Goal: Task Accomplishment & Management: Complete application form

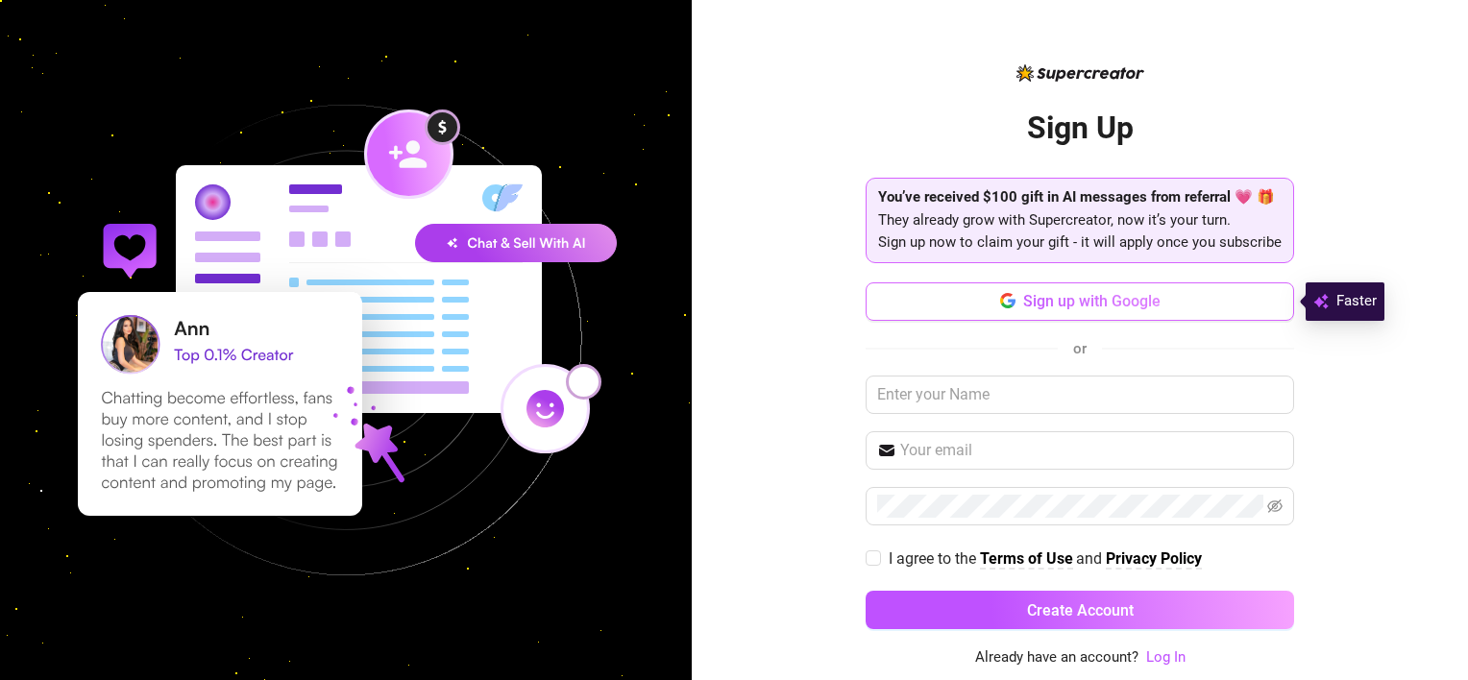
click at [1048, 300] on span "Sign up with Google" at bounding box center [1091, 301] width 137 height 18
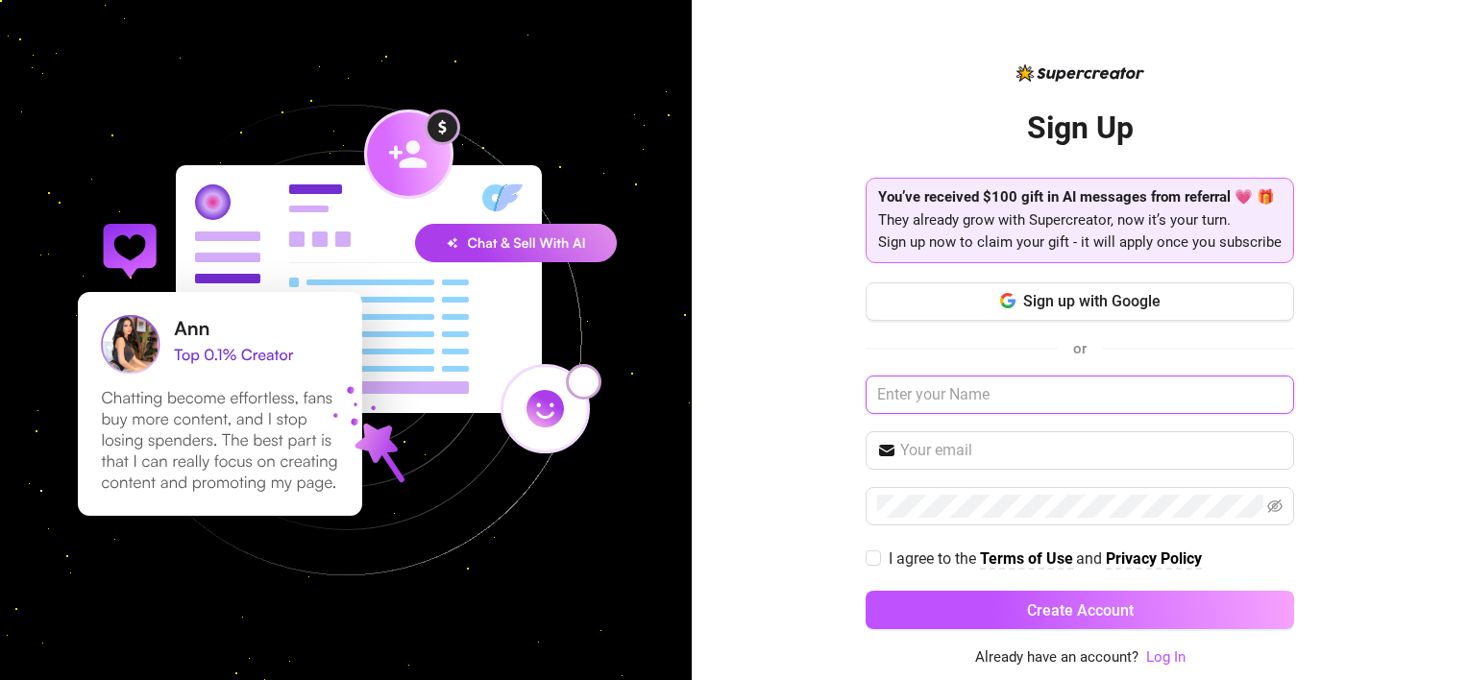
click at [1099, 412] on input "text" at bounding box center [1080, 395] width 428 height 38
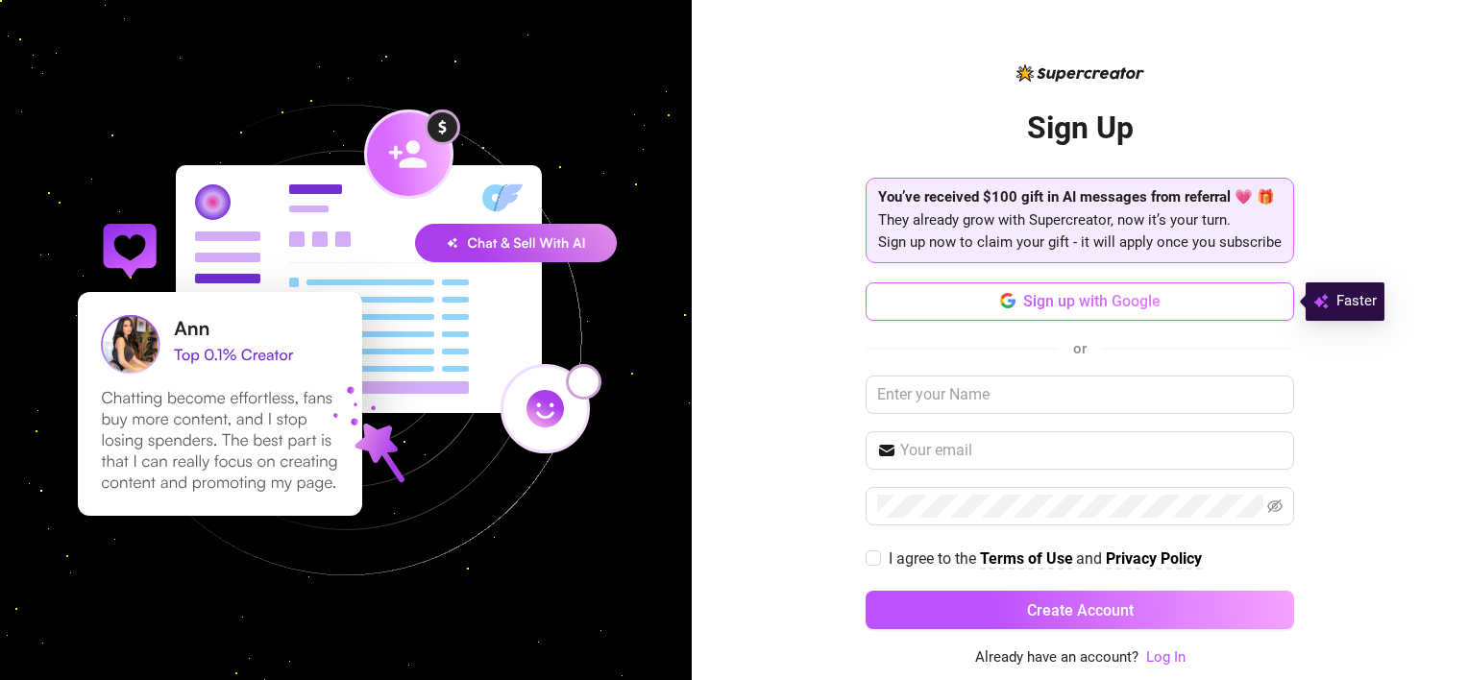
click at [1035, 300] on span "Sign up with Google" at bounding box center [1091, 301] width 137 height 18
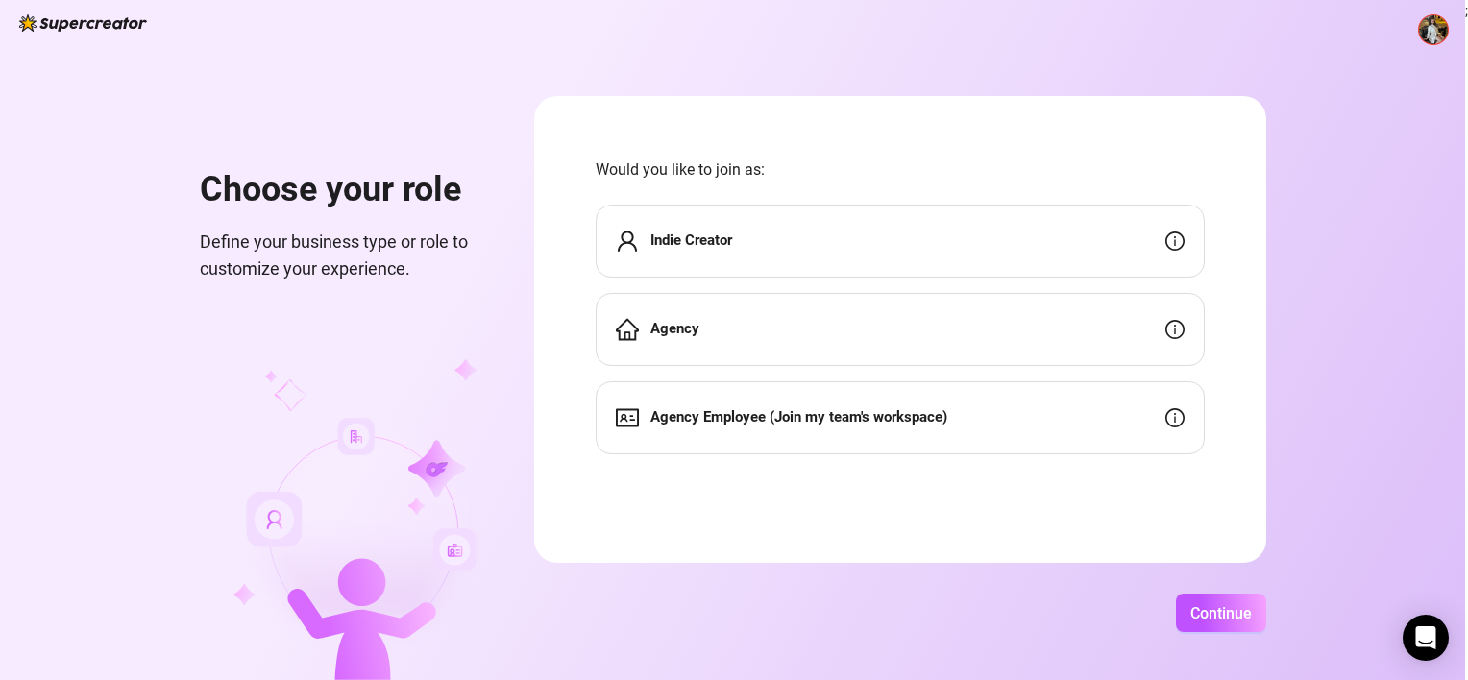
click at [749, 238] on div "Indie Creator" at bounding box center [900, 241] width 609 height 73
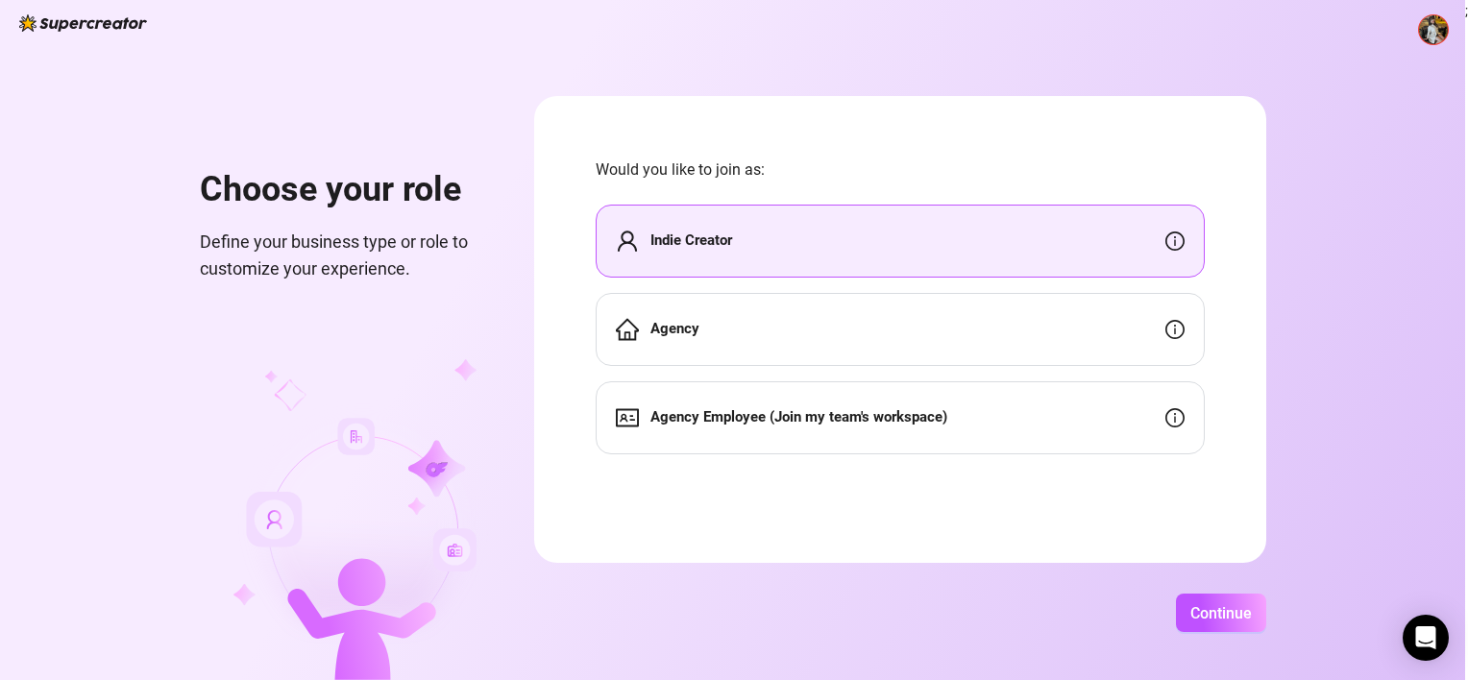
click at [696, 238] on strong "Indie Creator" at bounding box center [691, 240] width 82 height 17
click at [1246, 608] on span "Continue" at bounding box center [1220, 613] width 61 height 18
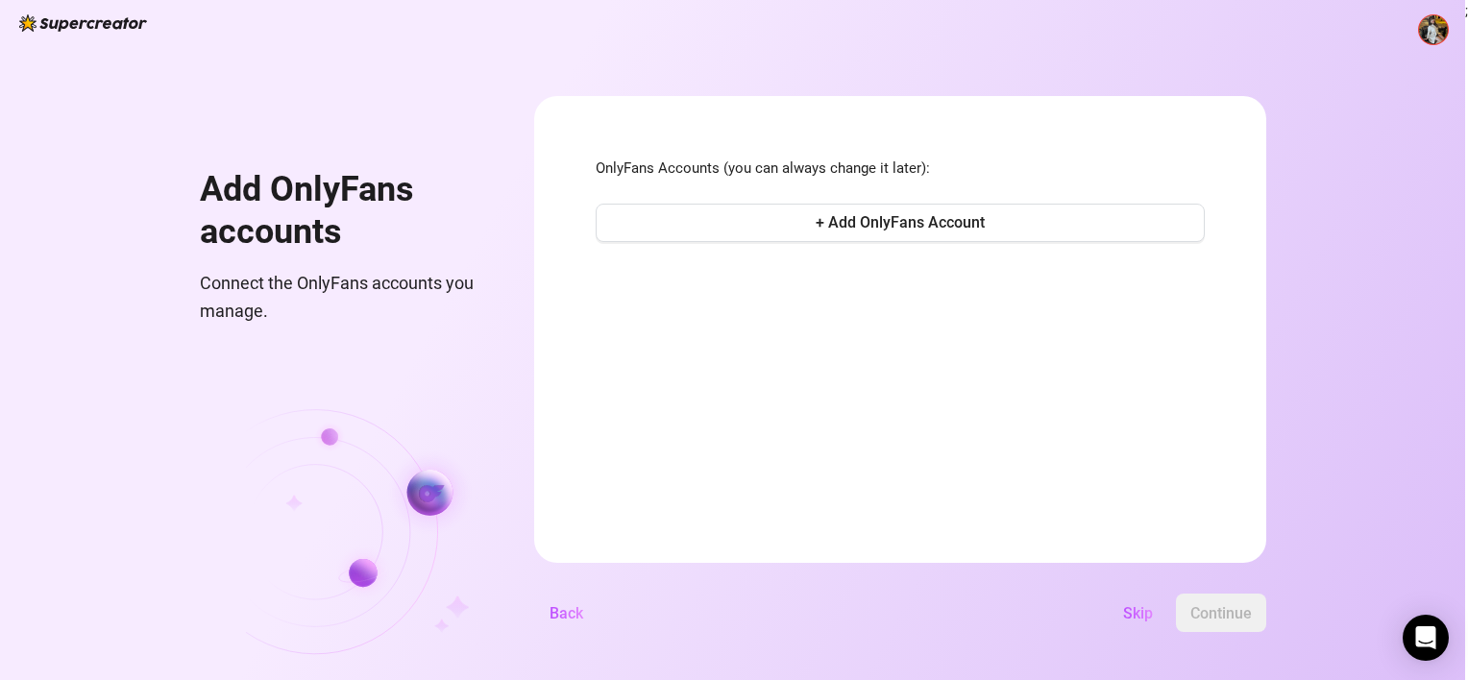
click at [762, 195] on div "OnlyFans Accounts (you can always change it later): + Add OnlyFans Account" at bounding box center [900, 202] width 609 height 89
click at [762, 208] on button "+ Add OnlyFans Account" at bounding box center [900, 223] width 609 height 38
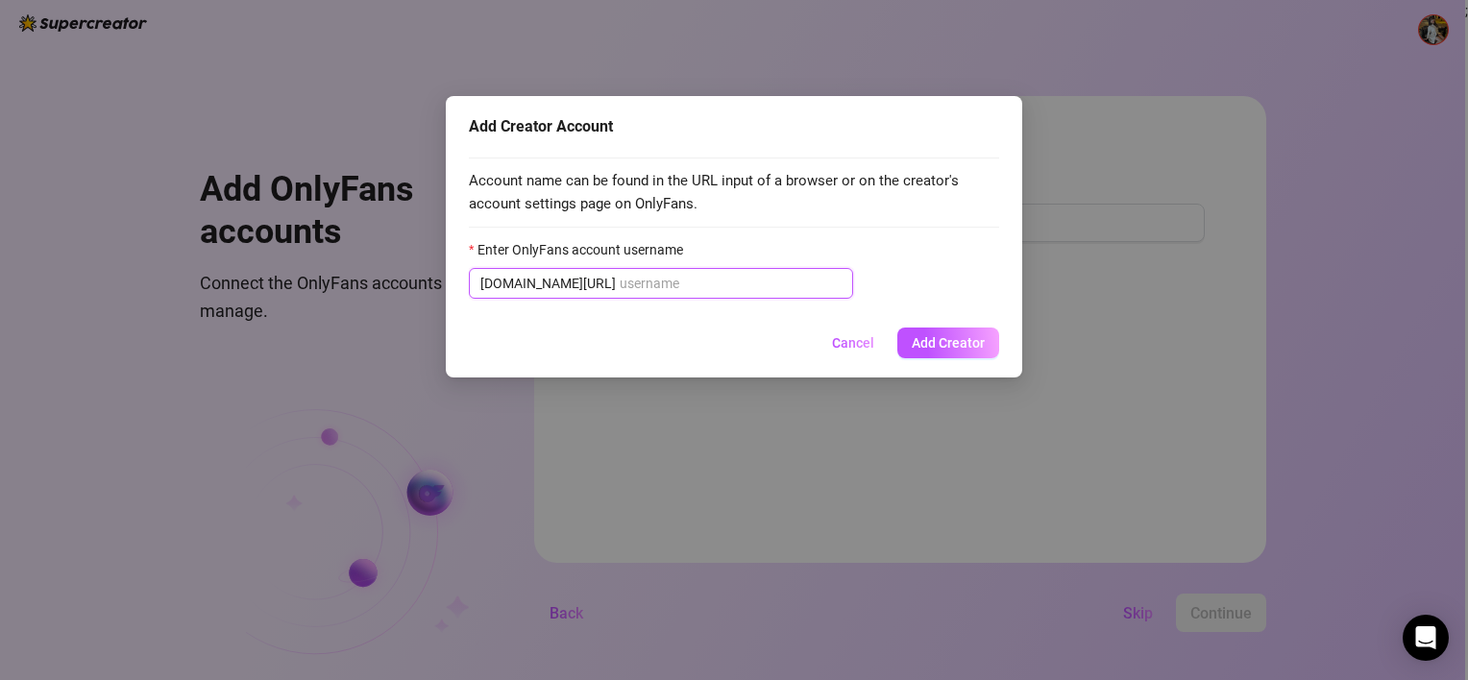
click at [620, 283] on input "Enter OnlyFans account username" at bounding box center [731, 283] width 222 height 21
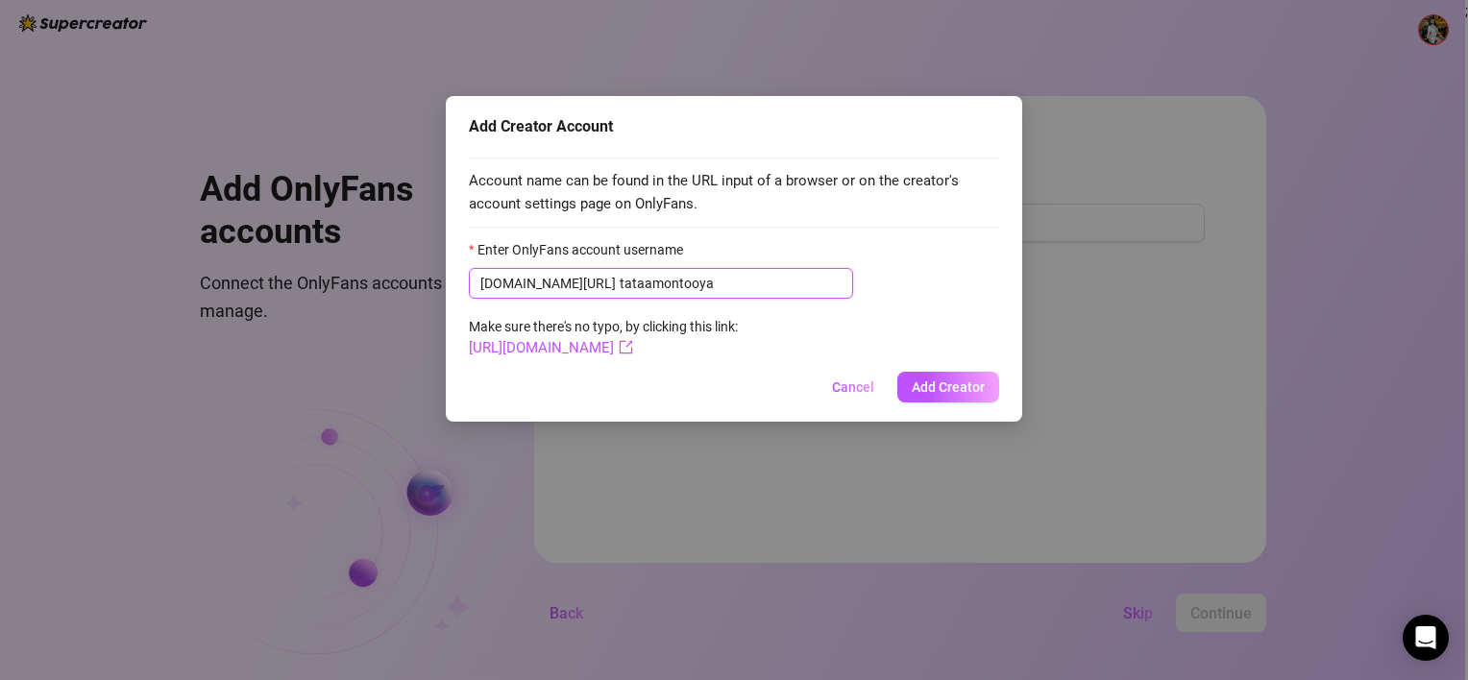
click at [620, 278] on input "tataamontooya" at bounding box center [731, 283] width 222 height 21
type input "tataamontooya"
click at [935, 388] on span "Add Creator" at bounding box center [948, 386] width 73 height 15
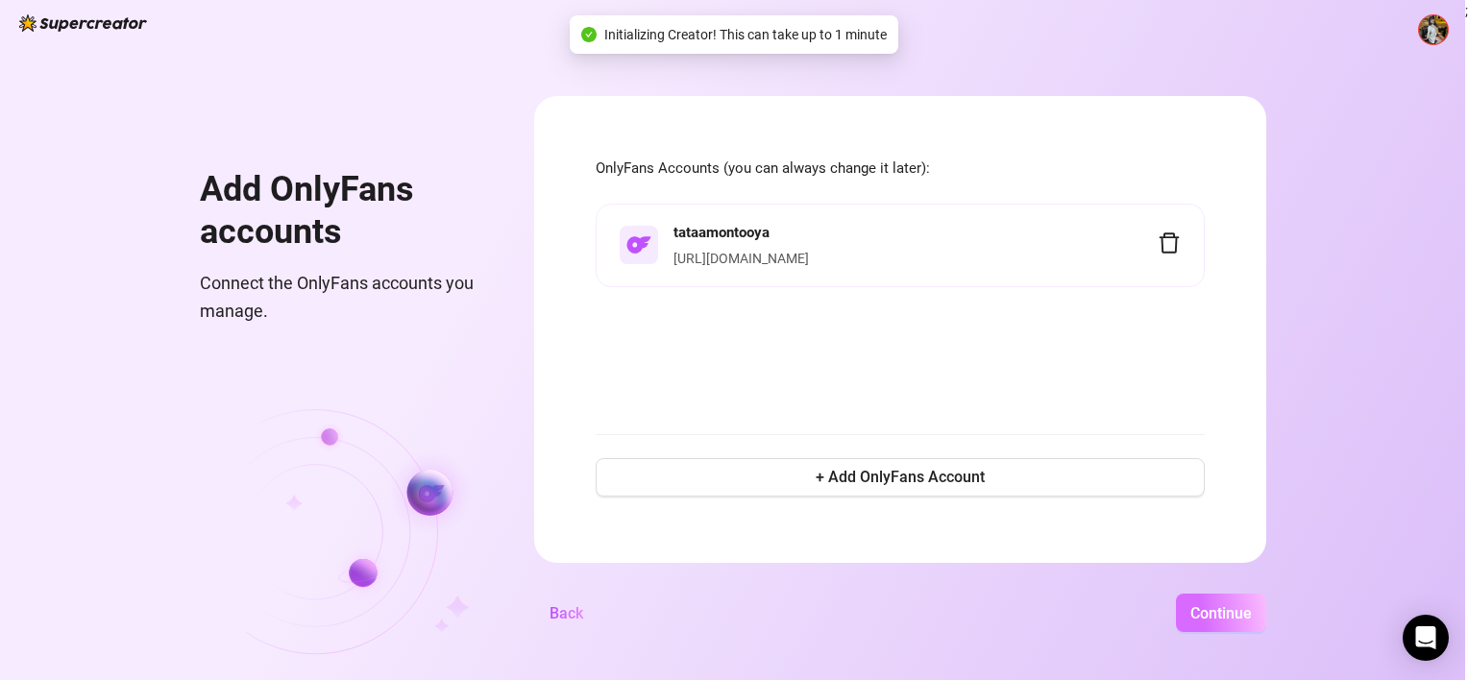
click at [1214, 615] on span "Continue" at bounding box center [1220, 613] width 61 height 18
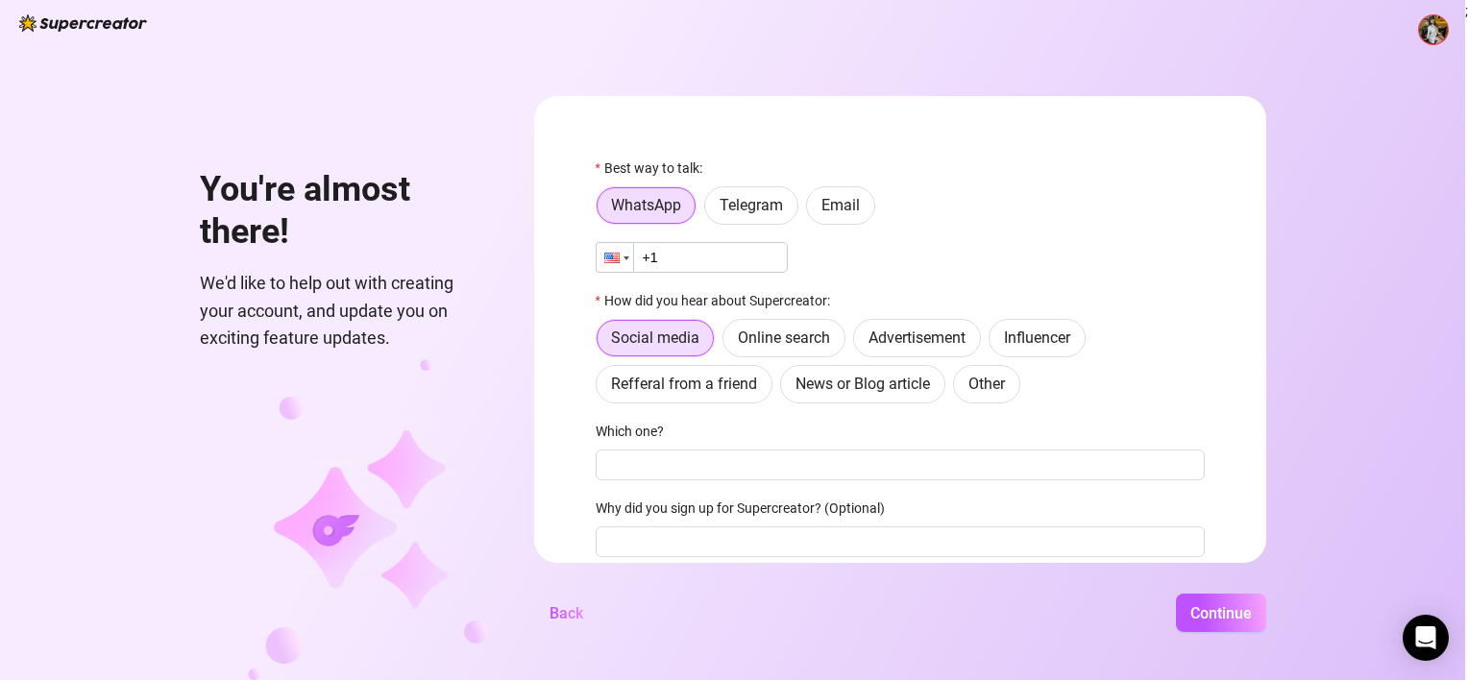
click at [615, 249] on div at bounding box center [615, 257] width 37 height 29
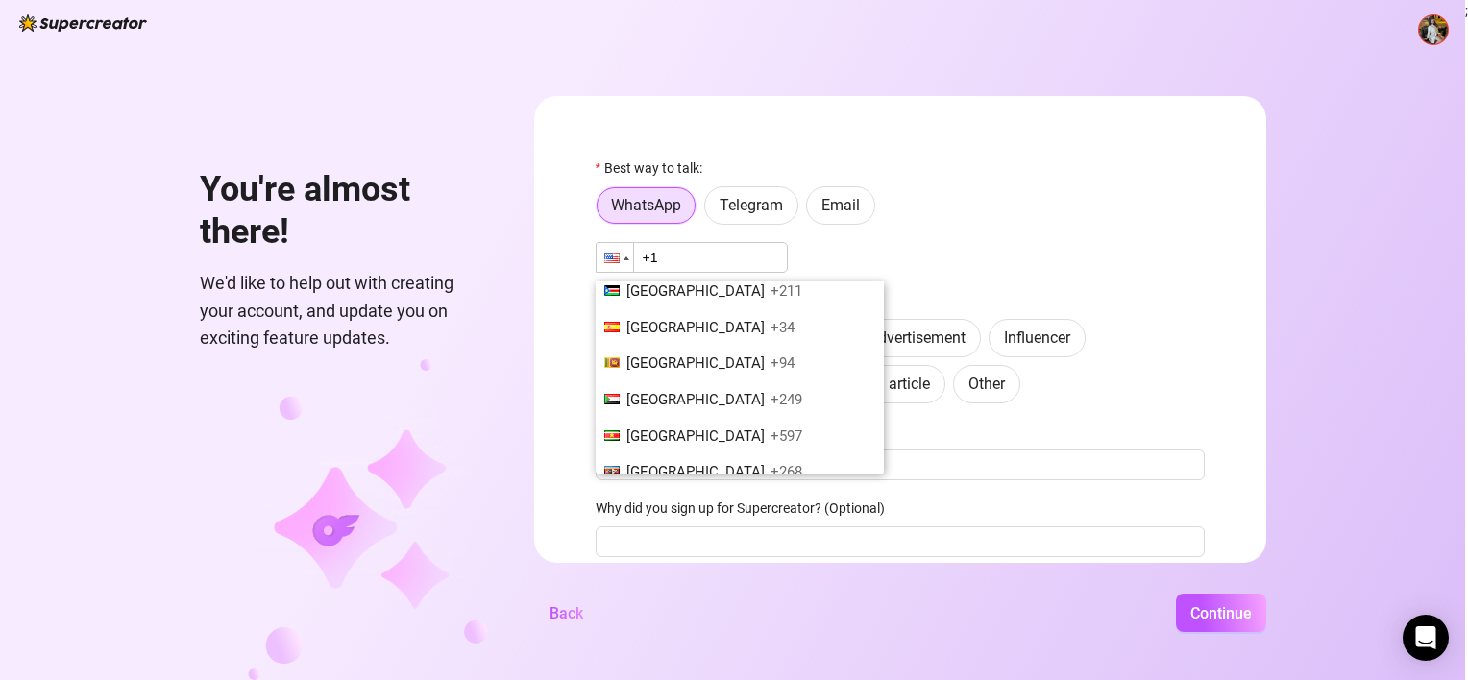
scroll to position [6436, 0]
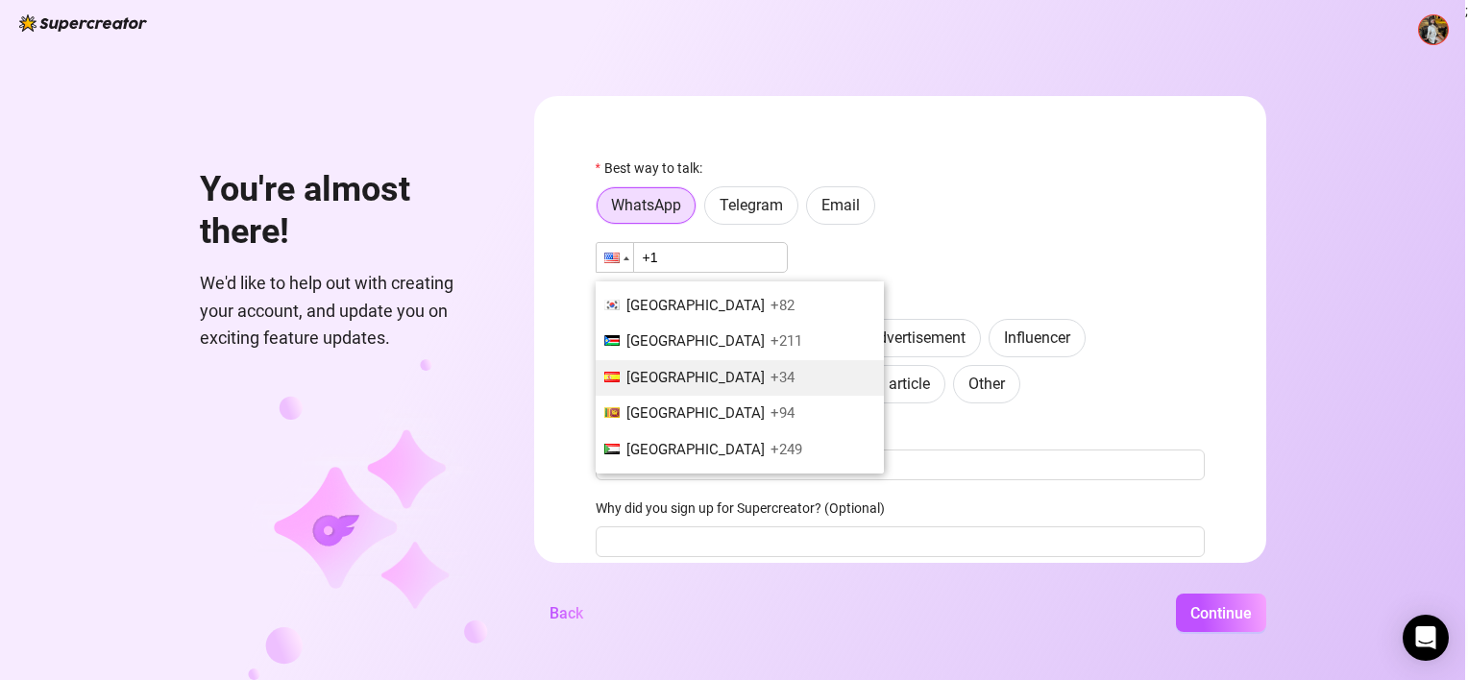
click at [770, 369] on span "+34" at bounding box center [782, 377] width 24 height 17
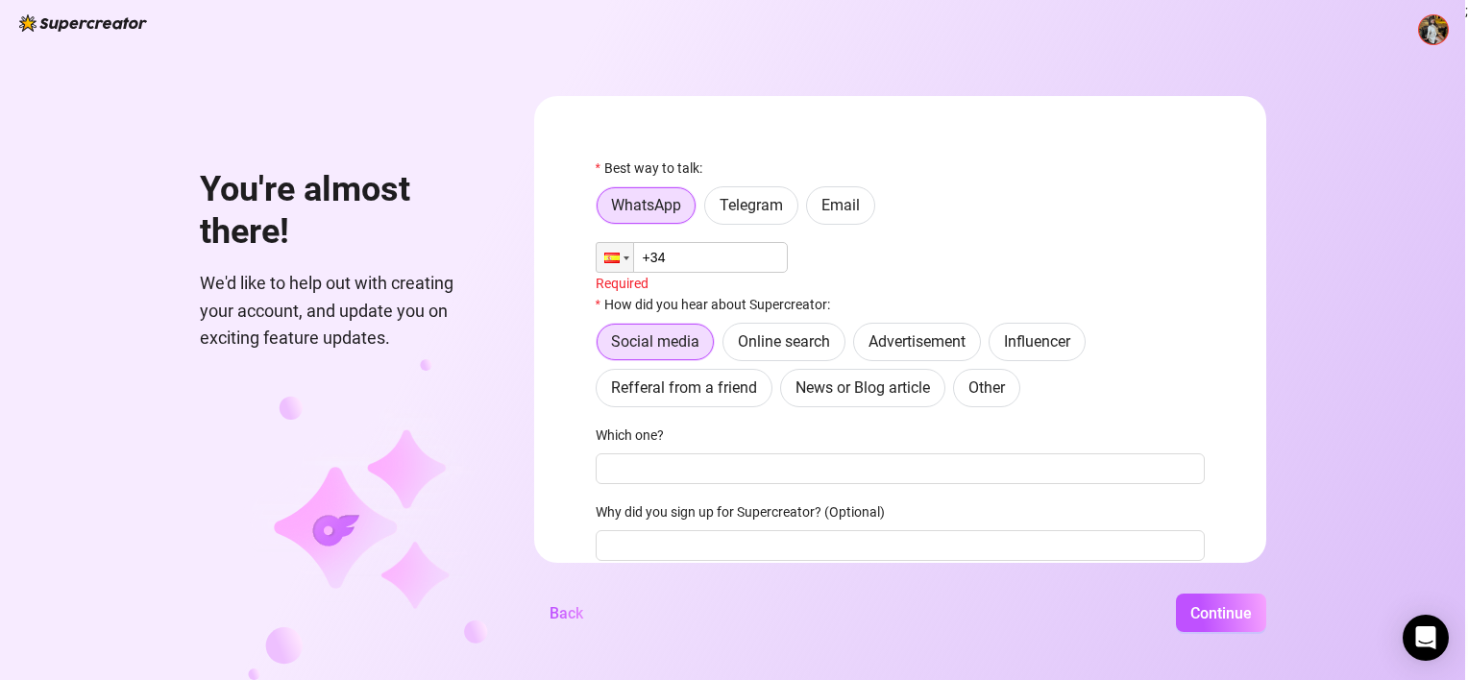
click at [708, 257] on input "+34" at bounding box center [692, 257] width 192 height 31
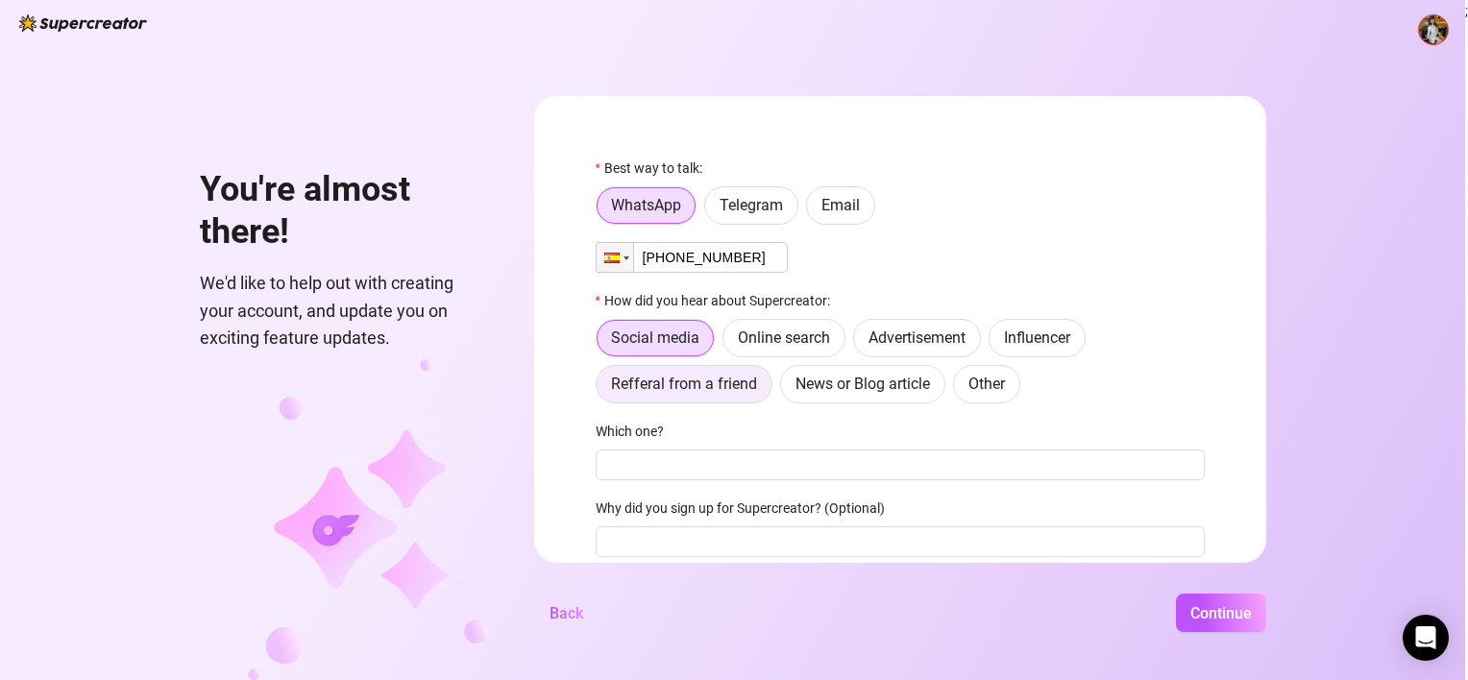
type input "[PHONE_NUMBER]"
click at [715, 391] on span "Refferal from a friend" at bounding box center [684, 384] width 146 height 18
click at [601, 389] on input "Refferal from a friend" at bounding box center [601, 389] width 0 height 0
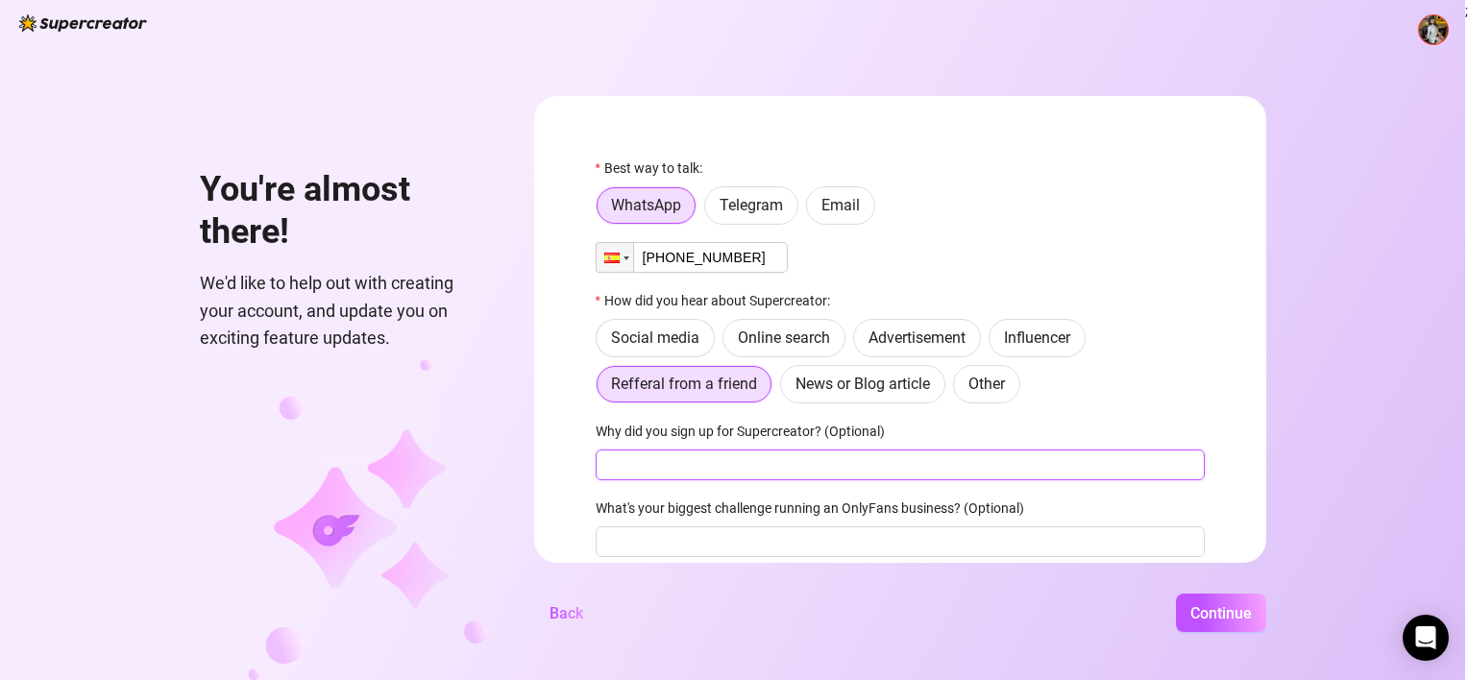
click at [781, 466] on input "Why did you sign up for Supercreator? (Optional)" at bounding box center [900, 465] width 609 height 31
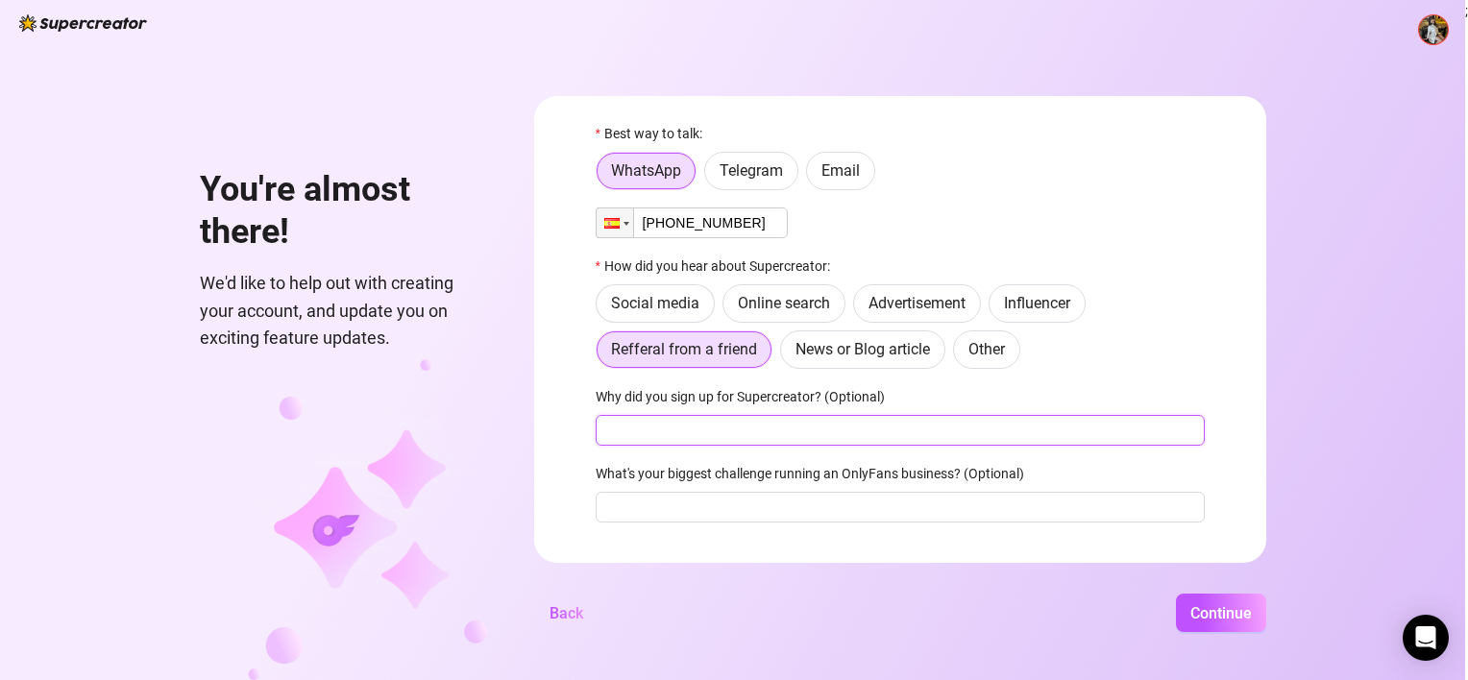
scroll to position [73, 0]
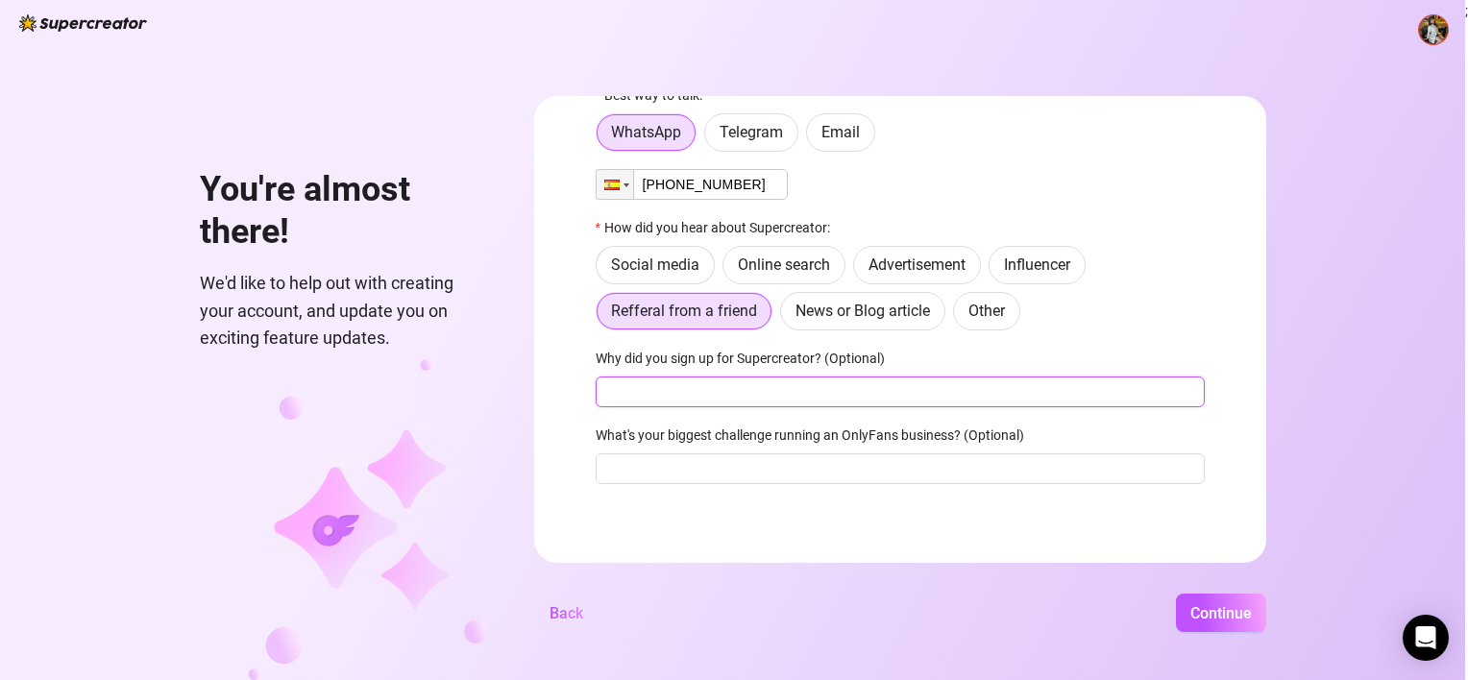
click at [758, 392] on input "Why did you sign up for Supercreator? (Optional)" at bounding box center [900, 392] width 609 height 31
click at [818, 395] on input "Why did you sign up for Supercreator? (Optional)" at bounding box center [900, 392] width 609 height 31
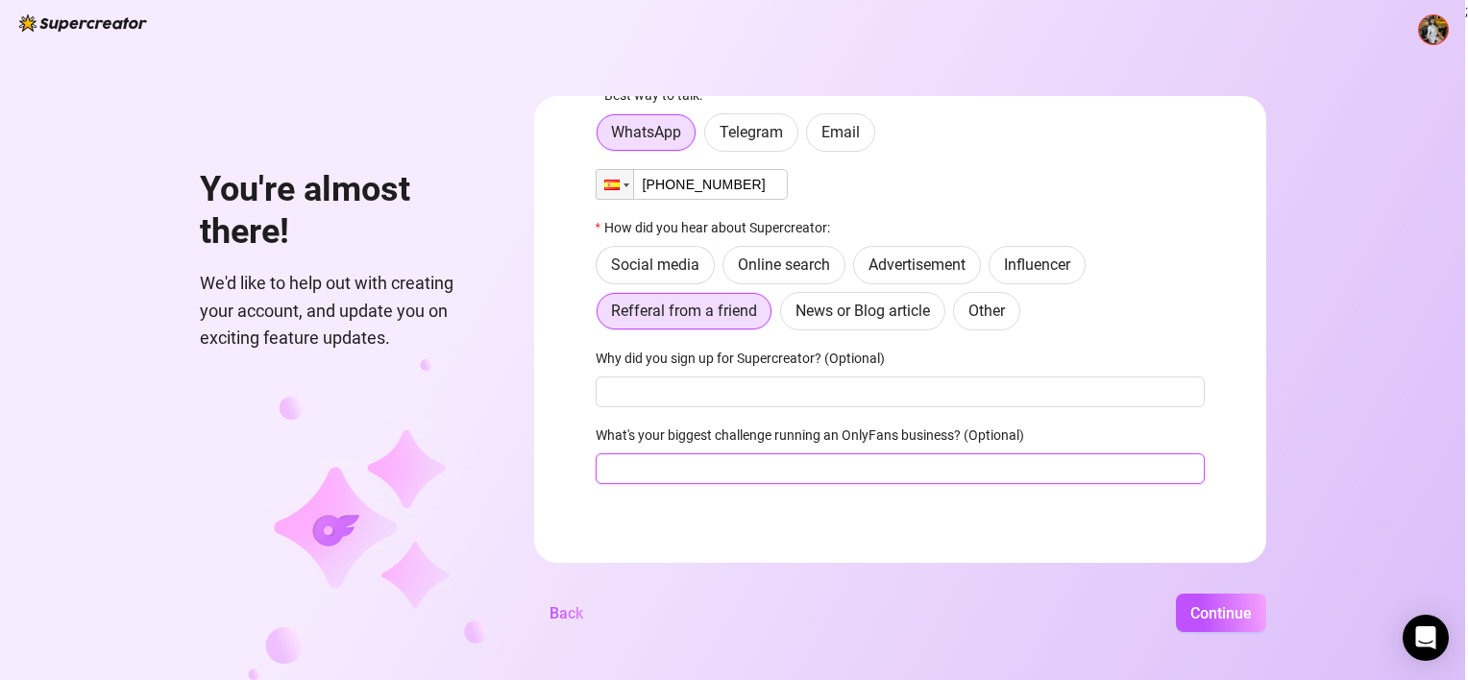
click at [750, 476] on input "What's your biggest challenge running an OnlyFans business? (Optional)" at bounding box center [900, 468] width 609 height 31
click at [1227, 608] on span "Continue" at bounding box center [1220, 613] width 61 height 18
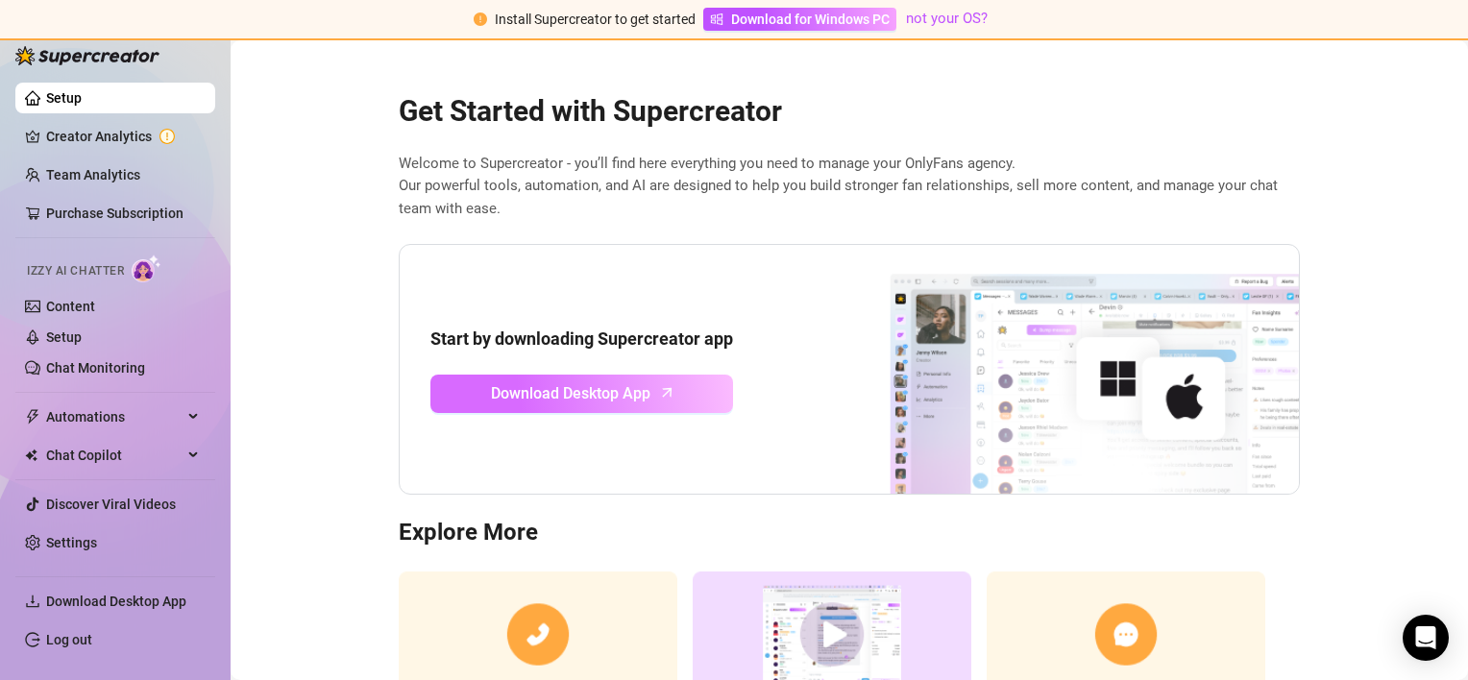
click at [658, 401] on icon "arrow-up" at bounding box center [667, 392] width 22 height 22
